Goal: Answer question/provide support

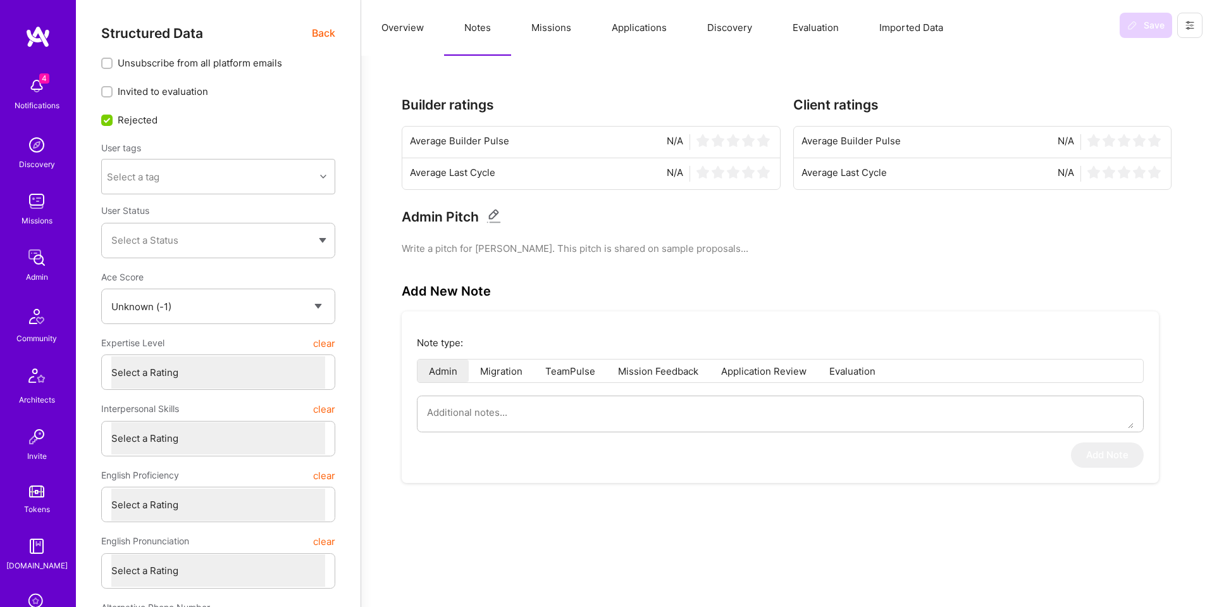
select select "Unknown"
select select "IN"
select select "Right Now"
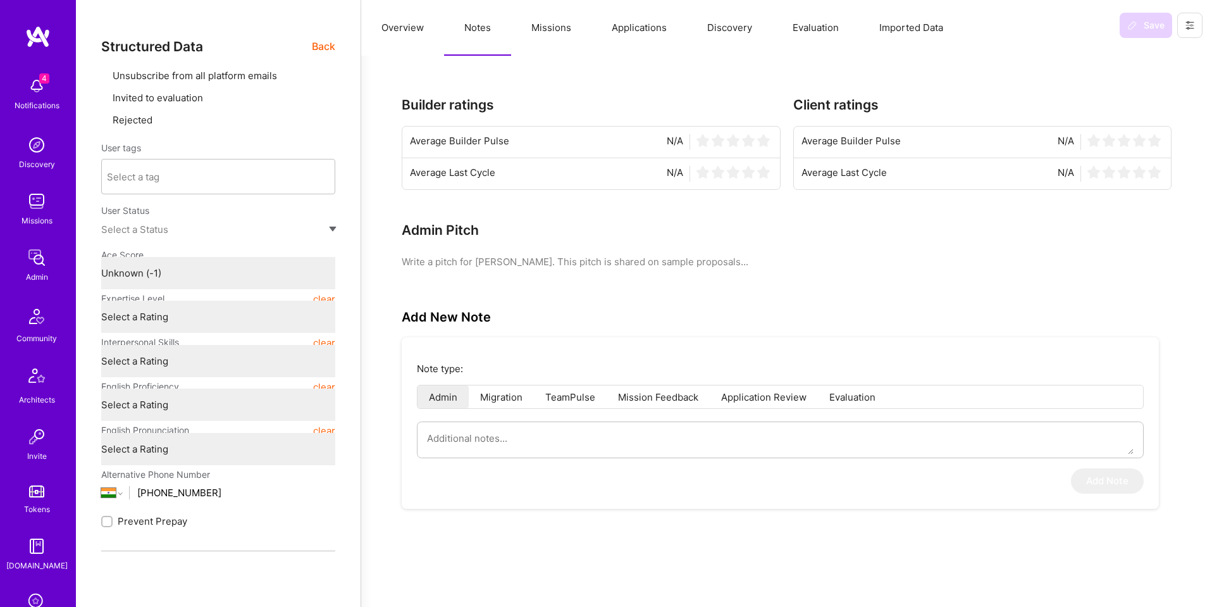
type textarea "x"
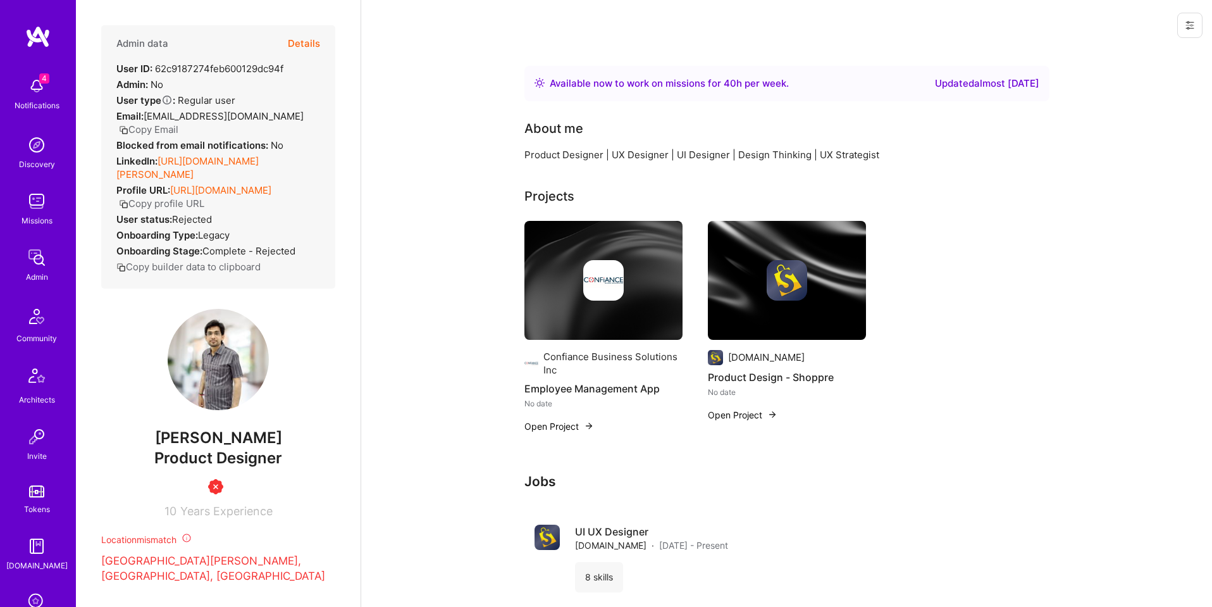
click at [178, 123] on button "Copy Email" at bounding box center [148, 129] width 59 height 13
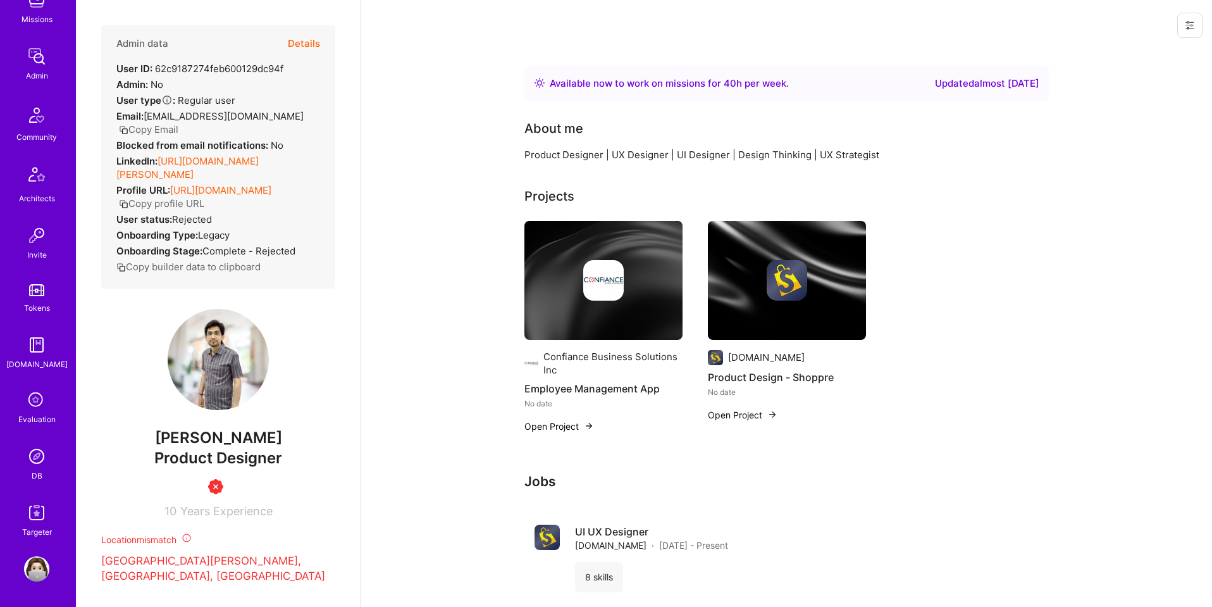
click at [32, 466] on img at bounding box center [36, 456] width 25 height 25
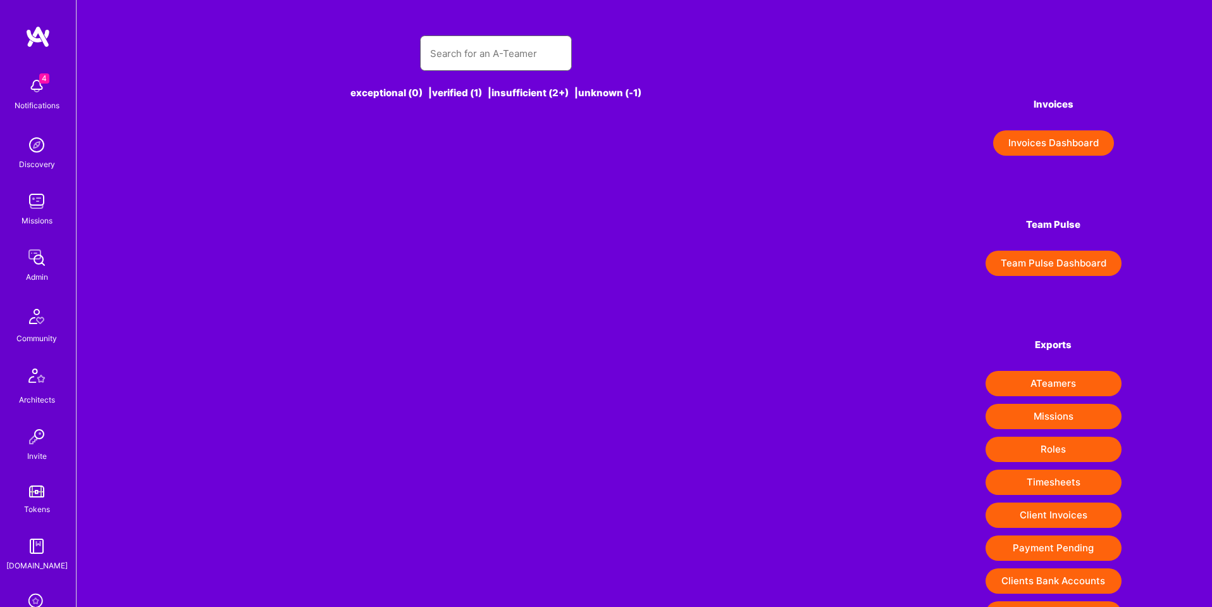
click at [506, 62] on input "text" at bounding box center [496, 53] width 132 height 32
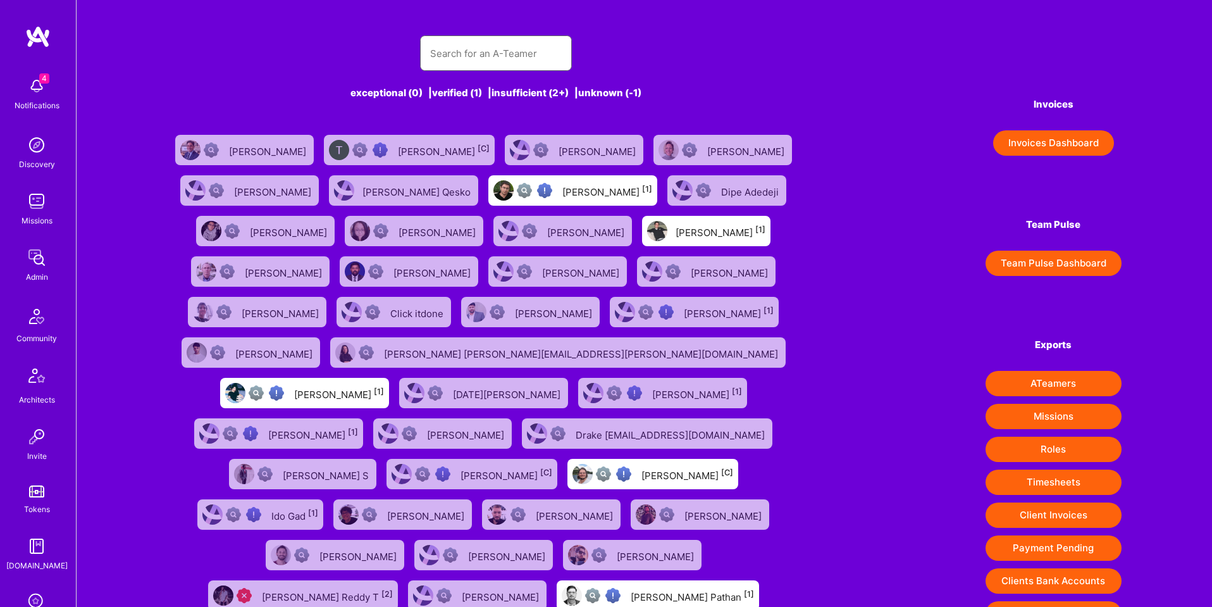
paste input "allen@missionvi.com"
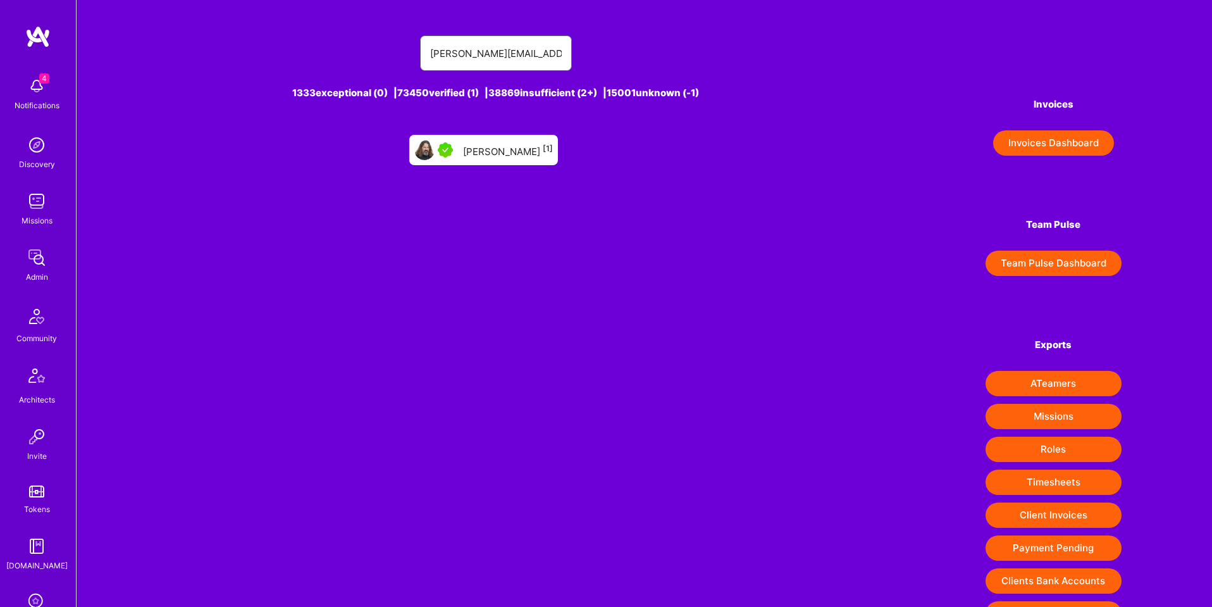
type input "allen@missionvi.com"
click at [489, 152] on div "Allen Hujsak [1]" at bounding box center [508, 150] width 90 height 16
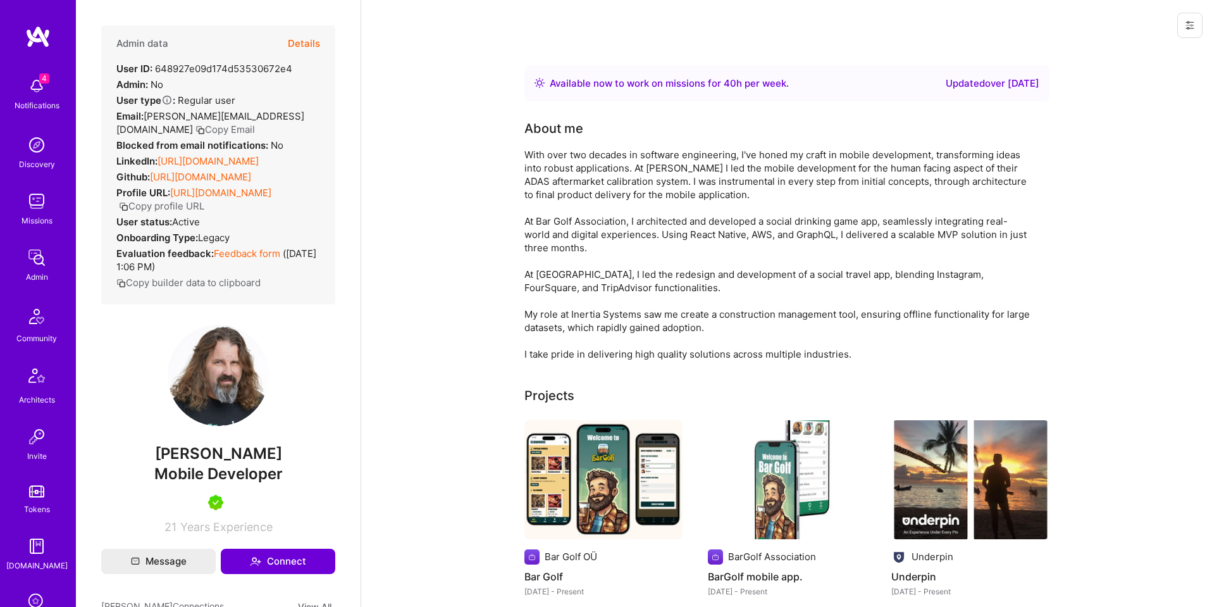
click at [289, 40] on button "Details" at bounding box center [304, 43] width 32 height 37
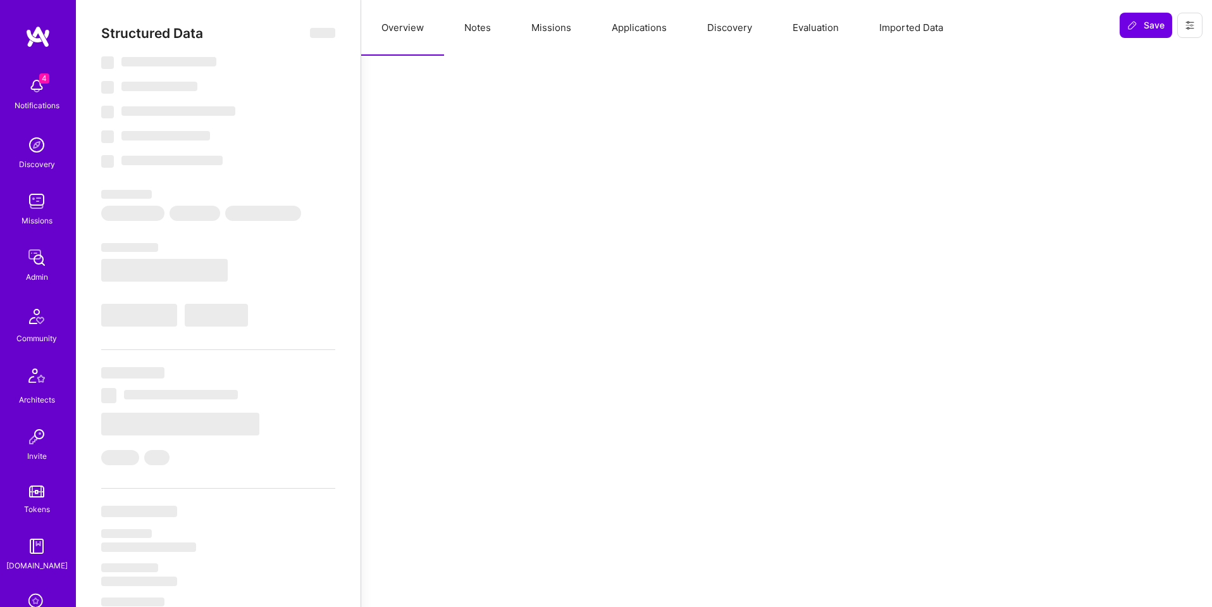
type textarea "x"
select select "Right Now"
select select "5"
select select "7"
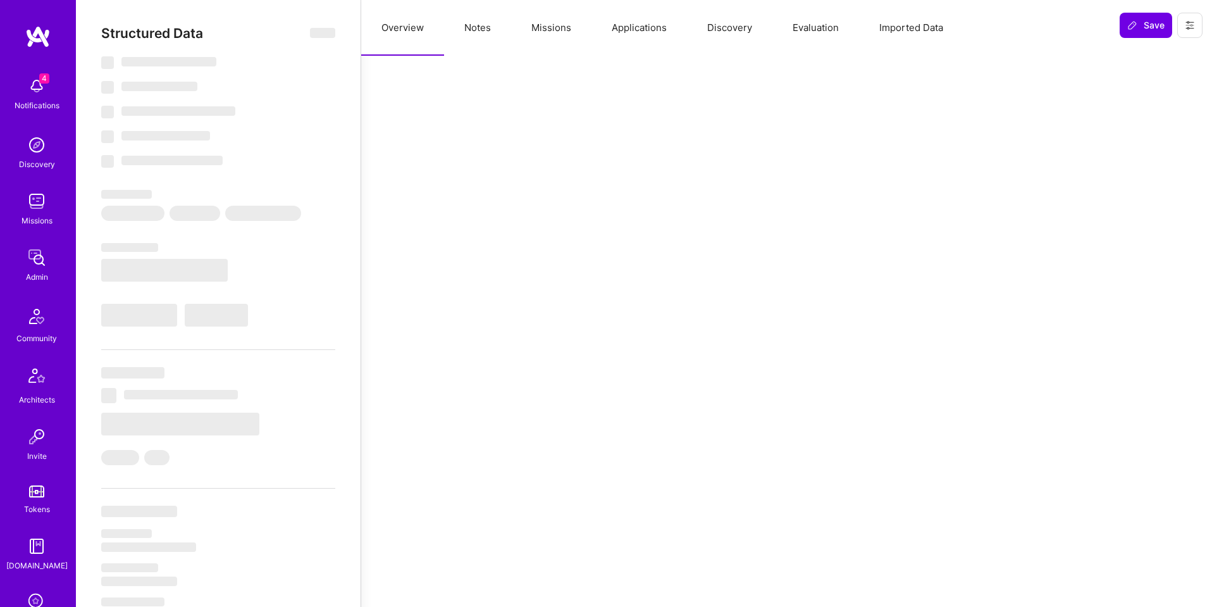
select select "7"
select select "US"
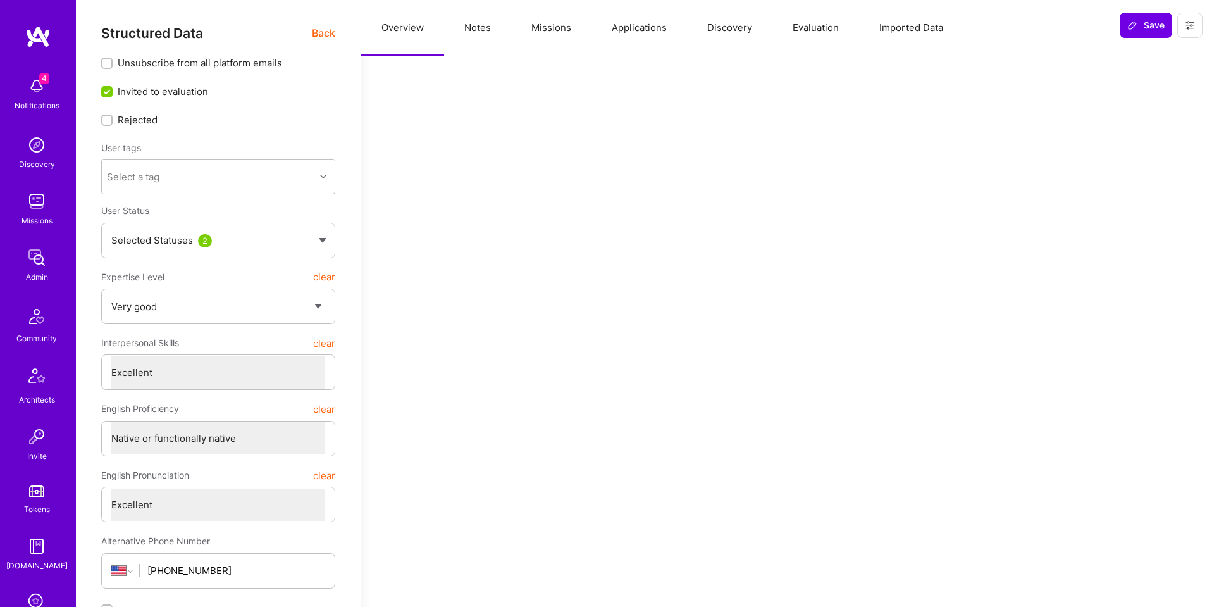
click at [642, 27] on button "Applications" at bounding box center [640, 28] width 96 height 56
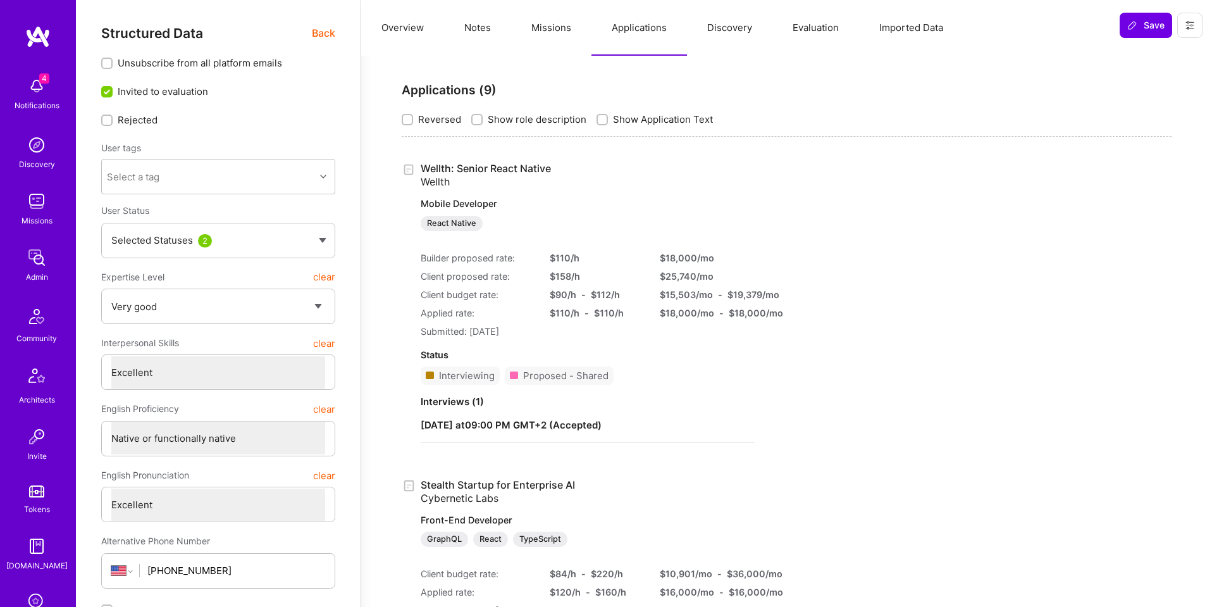
click at [540, 171] on link "Wellth: Senior React Native Wellth Mobile Developer React Native" at bounding box center [588, 196] width 334 height 69
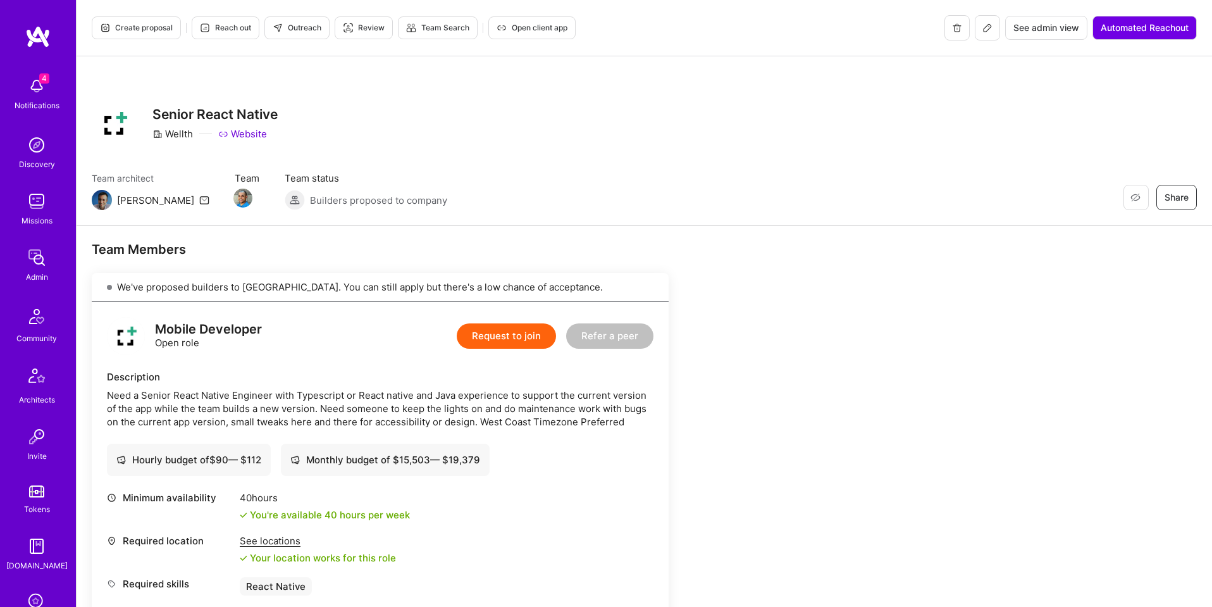
click at [561, 27] on span "Open client app" at bounding box center [532, 27] width 71 height 11
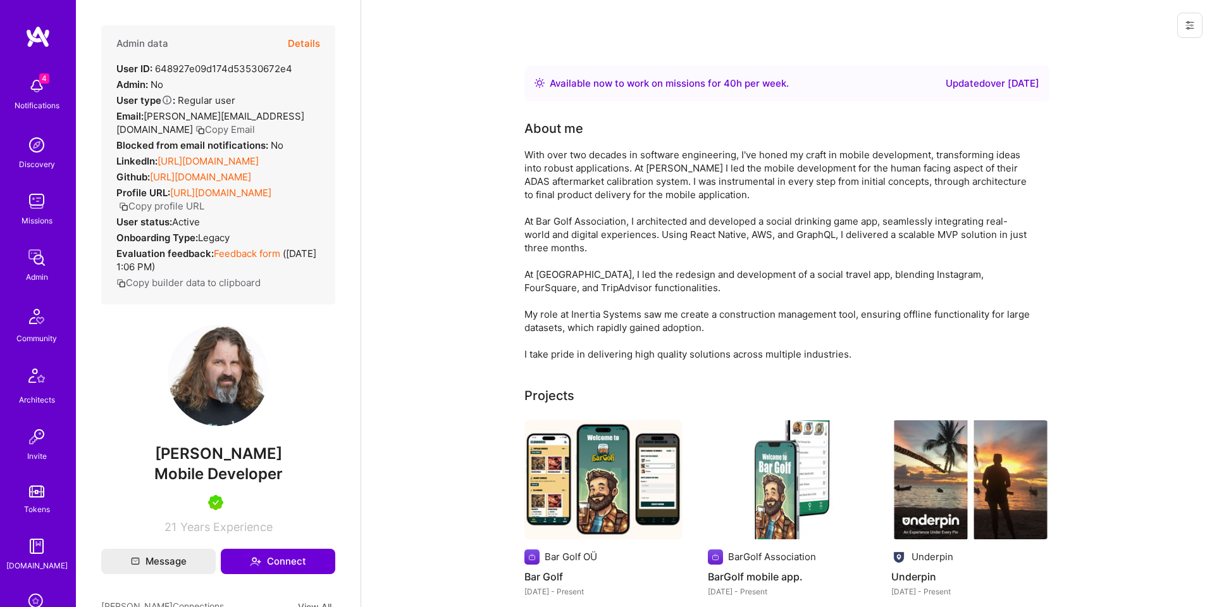
click at [1197, 18] on button at bounding box center [1190, 25] width 25 height 25
click at [1149, 46] on button "Login as Allen" at bounding box center [1136, 54] width 134 height 32
